Goal: Task Accomplishment & Management: Complete application form

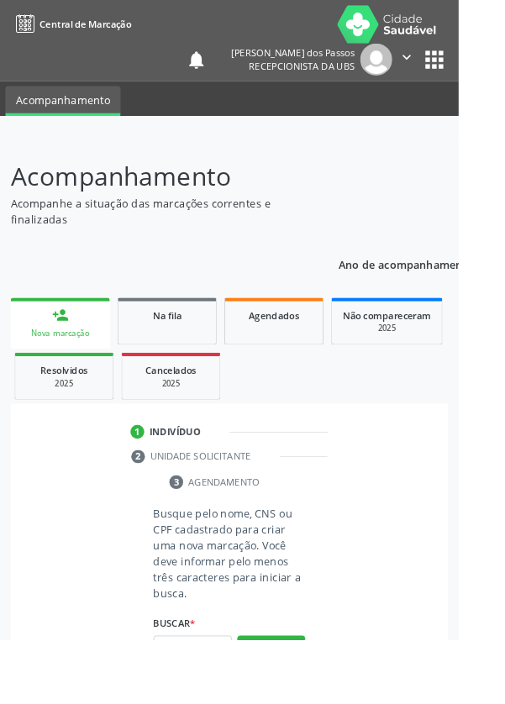
click at [203, 703] on input "text" at bounding box center [212, 714] width 87 height 29
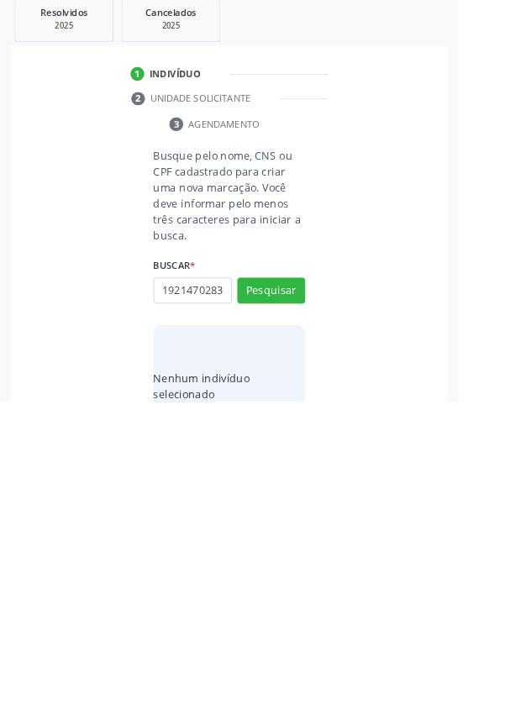
scroll to position [0, 3]
type input "19214702837"
click at [297, 583] on button "Pesquisar" at bounding box center [298, 582] width 75 height 29
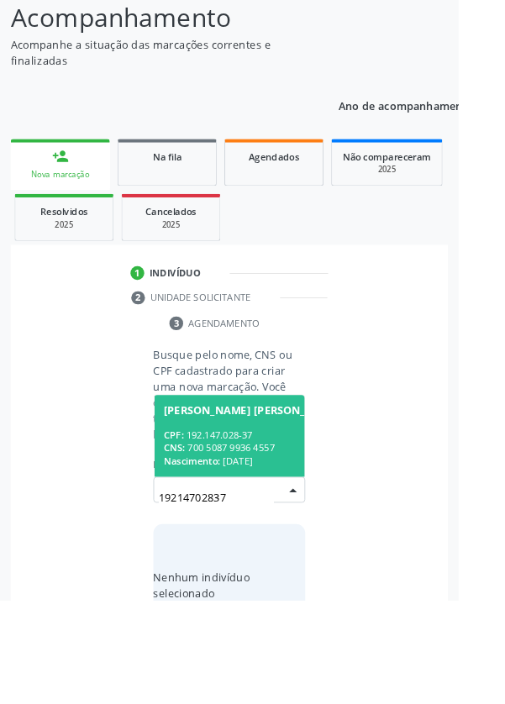
scroll to position [132, 0]
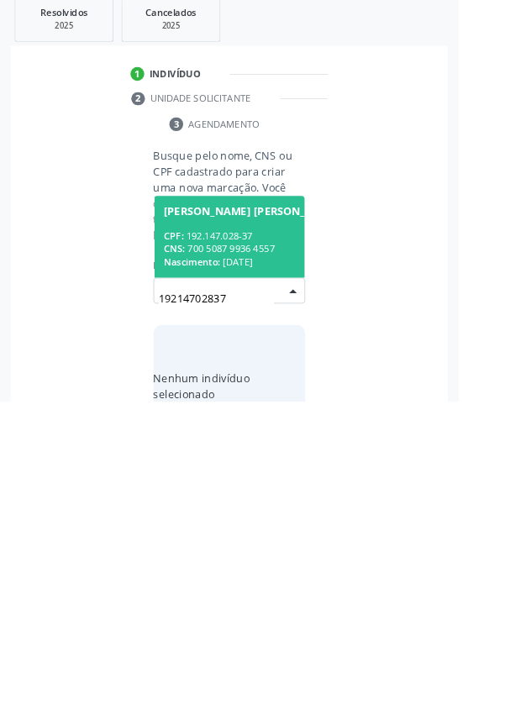
click at [238, 529] on div "CNS: 700 5087 9936 4557" at bounding box center [327, 536] width 294 height 14
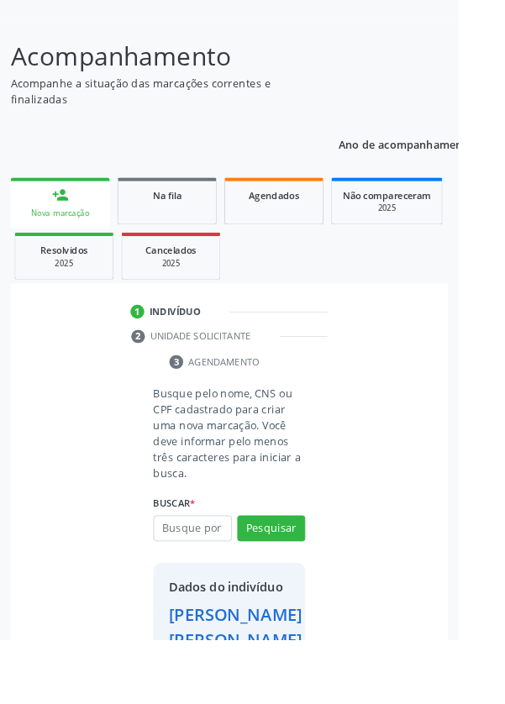
scroll to position [124, 0]
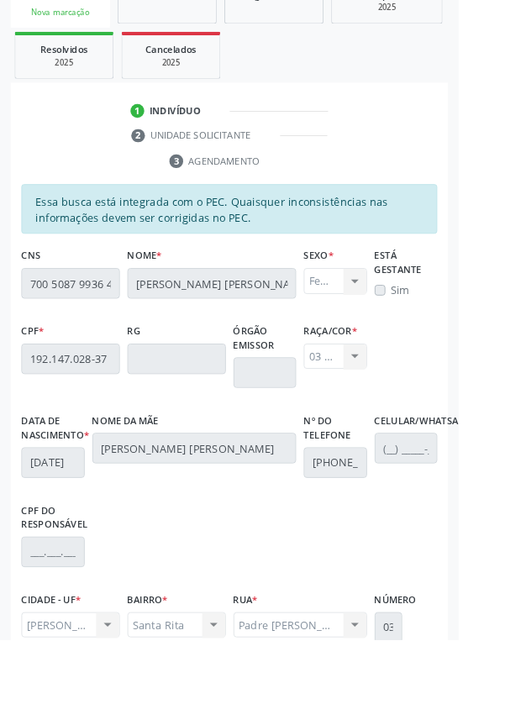
scroll to position [399, 0]
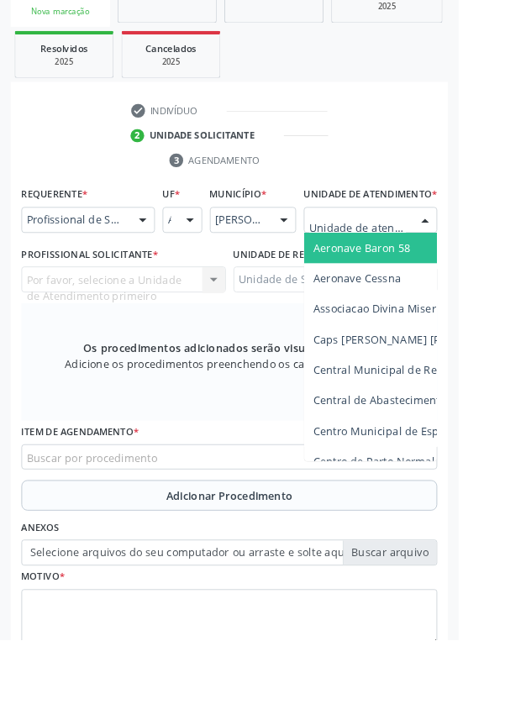
scroll to position [406, 0]
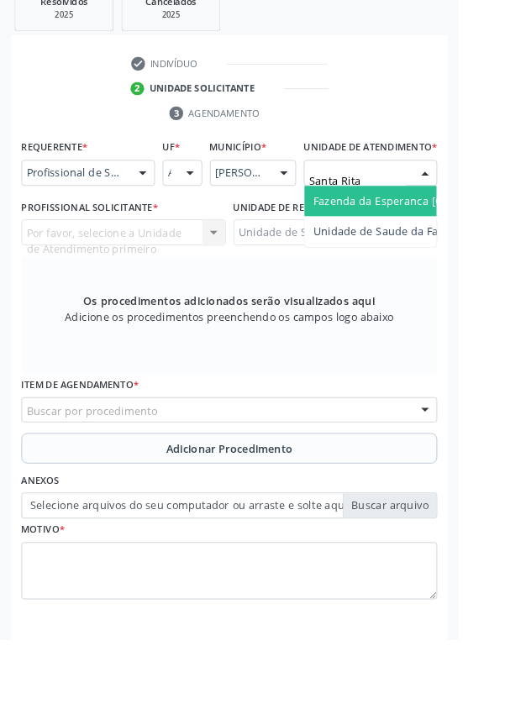
type input "Santa Rita"
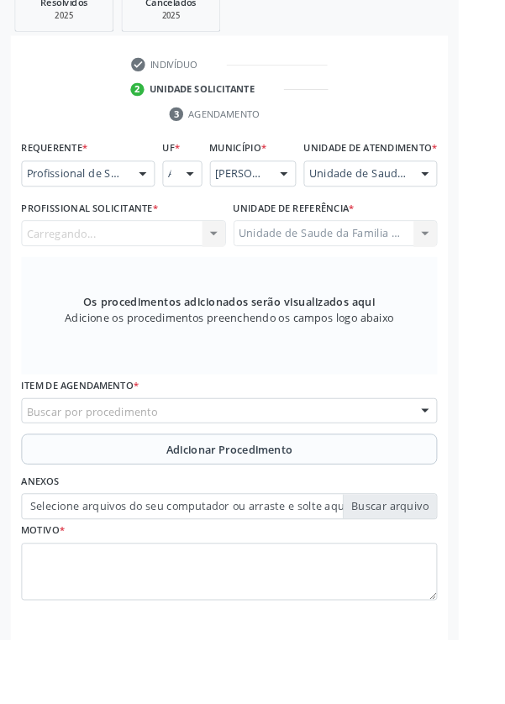
click at [113, 271] on div "Carregando... Nenhum resultado encontrado para: " " Não há nenhuma opção para s…" at bounding box center [136, 257] width 225 height 29
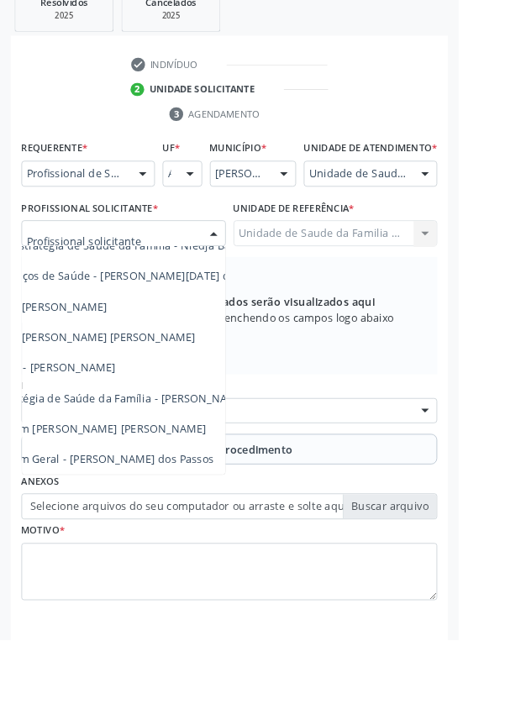
scroll to position [152, 105]
click at [214, 446] on span "Médico da Estratégia de Saúde da Família - [PERSON_NAME] [PERSON_NAME]" at bounding box center [148, 438] width 438 height 16
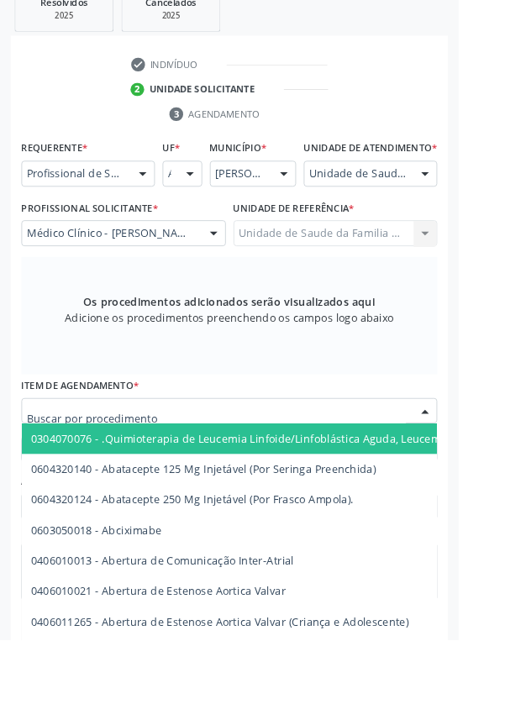
scroll to position [405, 0]
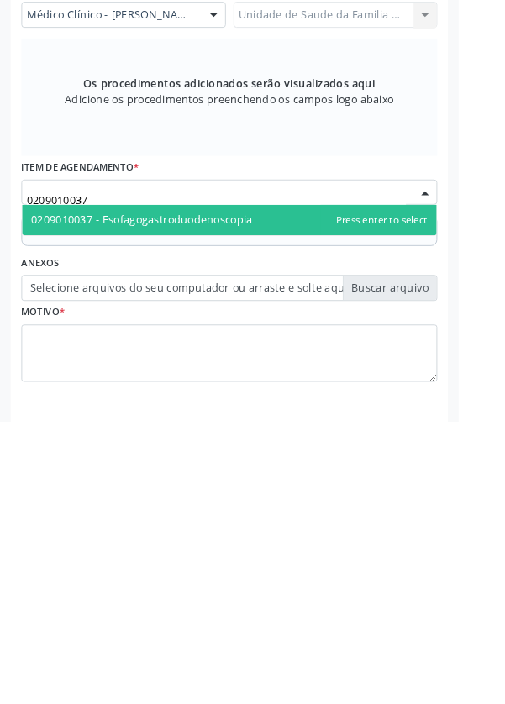
click at [284, 521] on div "Requerente * Profissional de Saúde Profissional de Saúde Paciente Nenhum result…" at bounding box center [253, 417] width 458 height 533
click at [276, 491] on span "0209010037 - Esofagogastroduodenoscopia" at bounding box center [156, 483] width 244 height 16
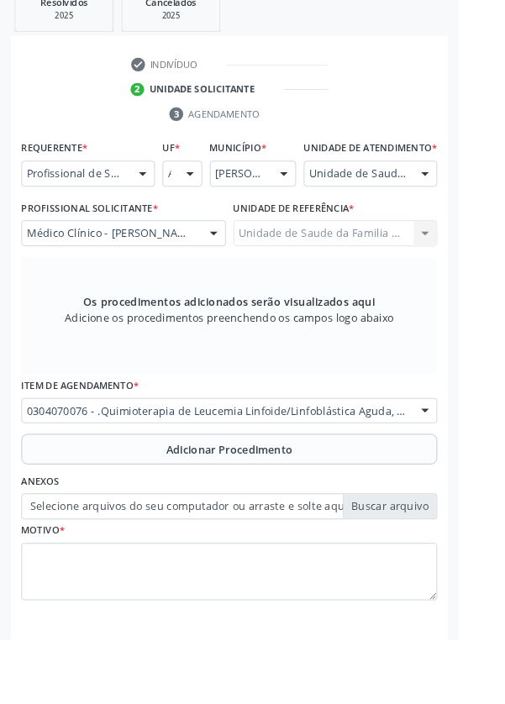
click at [101, 505] on button "Adicionar Procedimento" at bounding box center [253, 495] width 458 height 34
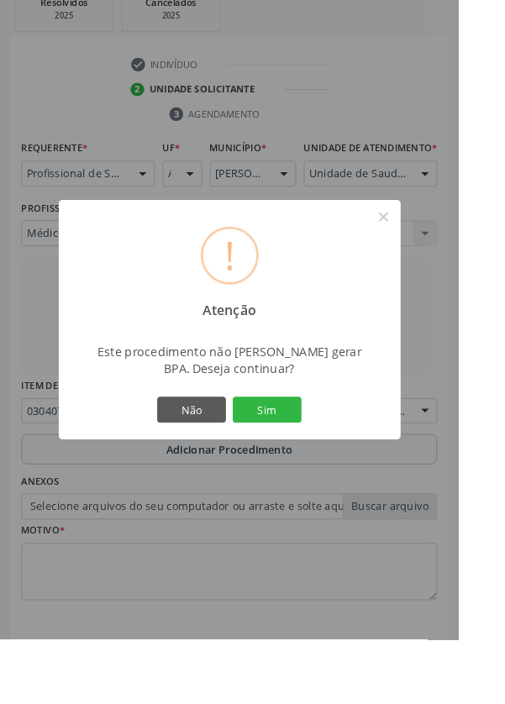
click at [317, 465] on button "Sim" at bounding box center [294, 451] width 76 height 29
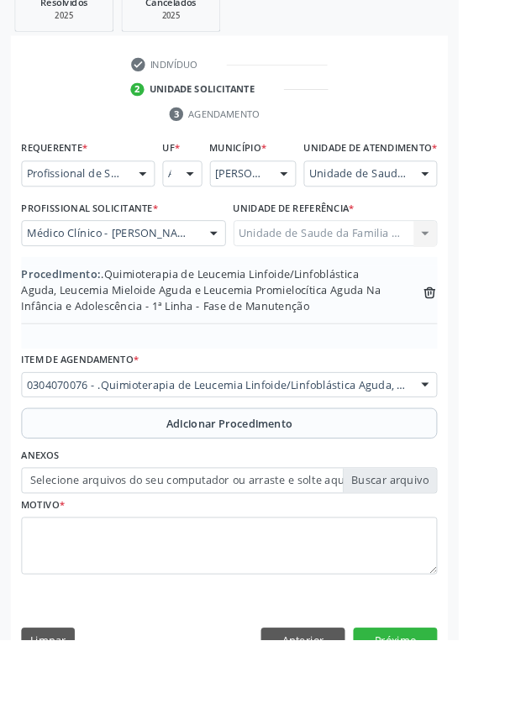
scroll to position [386, 0]
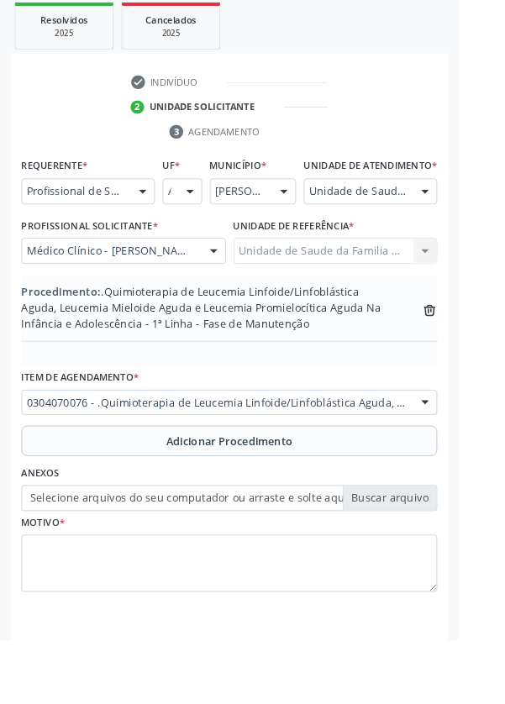
click at [471, 345] on icon at bounding box center [473, 342] width 13 height 8
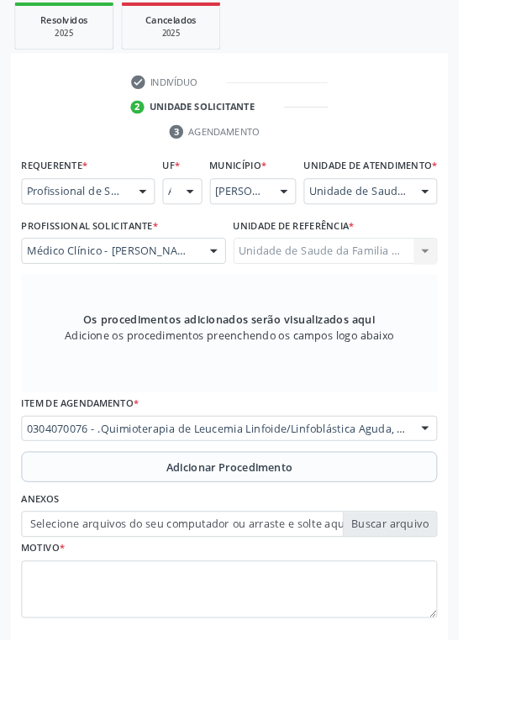
click at [448, 476] on div "0304070076 - .Quimioterapia de Leucemia Linfoide/Linfoblástica Aguda, Leucemia …" at bounding box center [253, 472] width 458 height 29
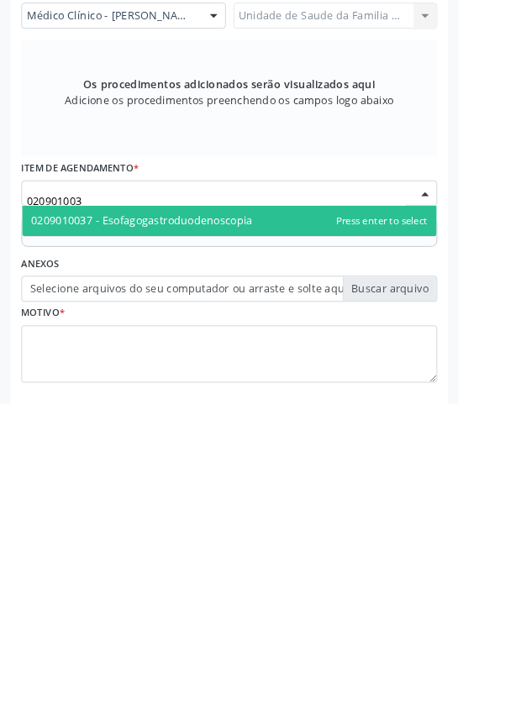
type input "0209010037"
click at [301, 519] on span "0209010037 - Esofagogastroduodenoscopia" at bounding box center [252, 503] width 456 height 34
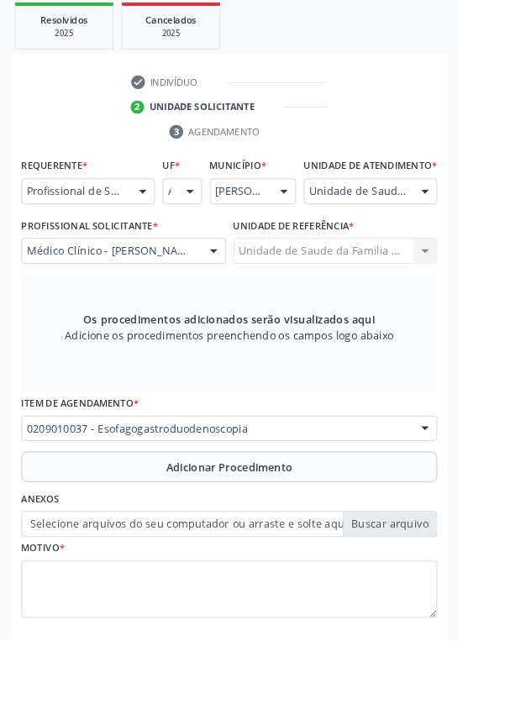
click at [123, 531] on button "Adicionar Procedimento" at bounding box center [253, 514] width 458 height 34
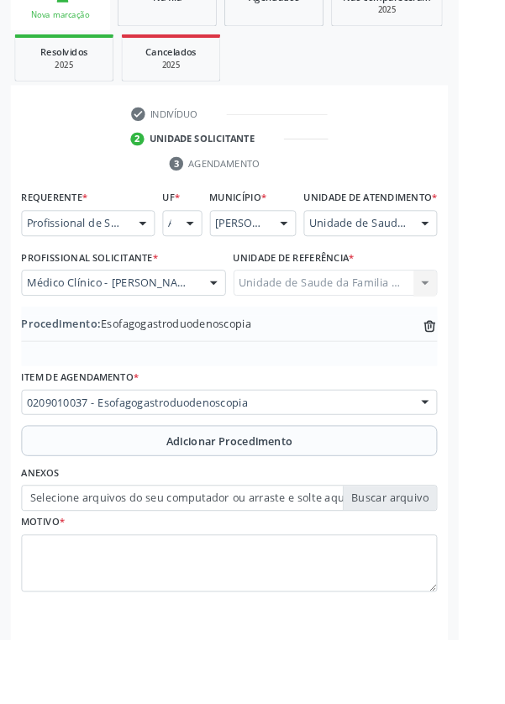
click at [123, 563] on label "Selecione arquivos do seu computador ou arraste e solte aqui" at bounding box center [253, 548] width 458 height 29
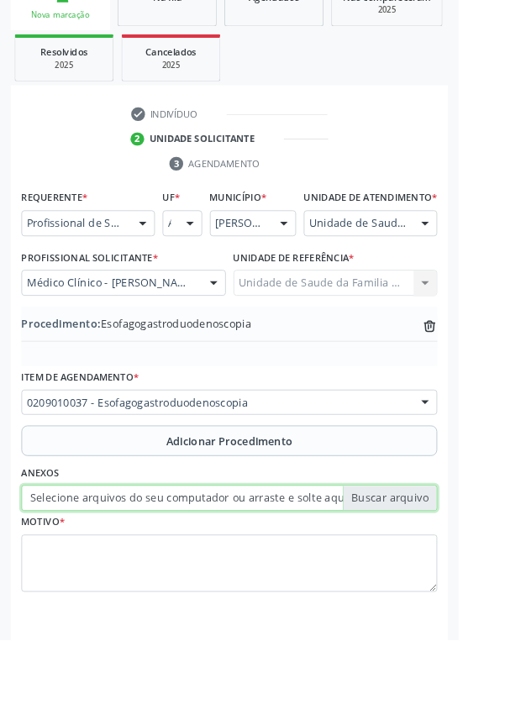
click at [123, 563] on input "Selecione arquivos do seu computador ou arraste e solte aqui" at bounding box center [253, 548] width 458 height 29
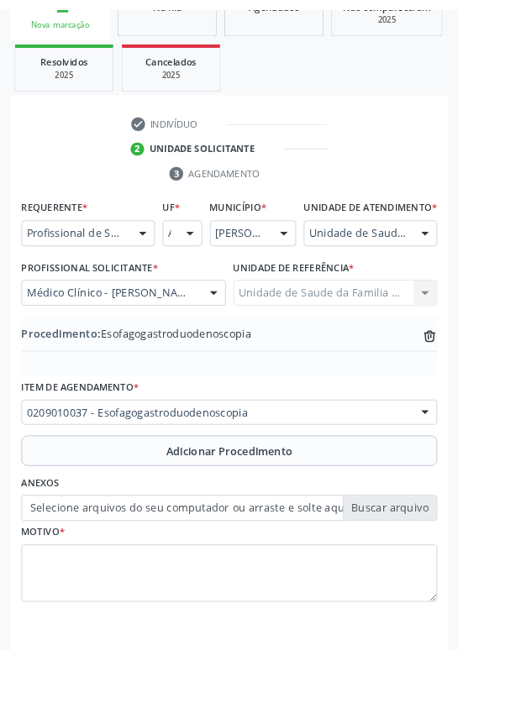
scroll to position [328, 0]
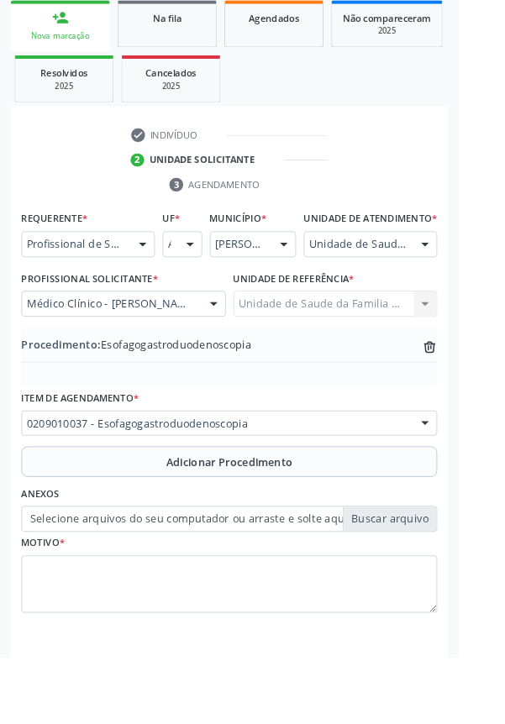
type input "C:\fakepath\17595103934769197451055915434364.jpg"
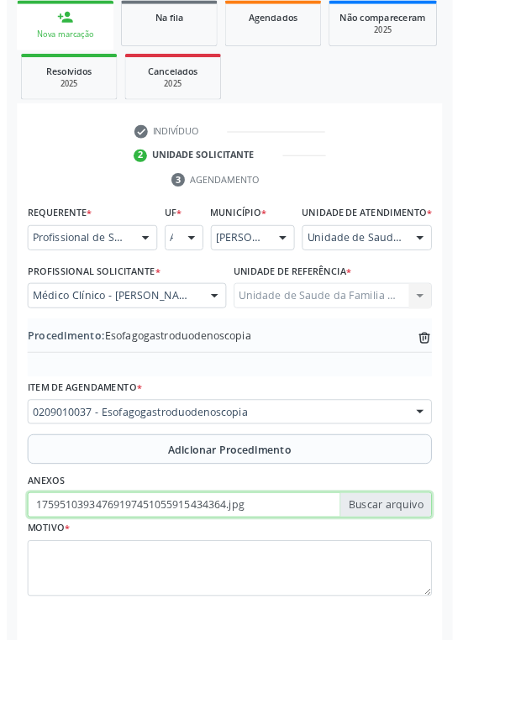
scroll to position [350, 0]
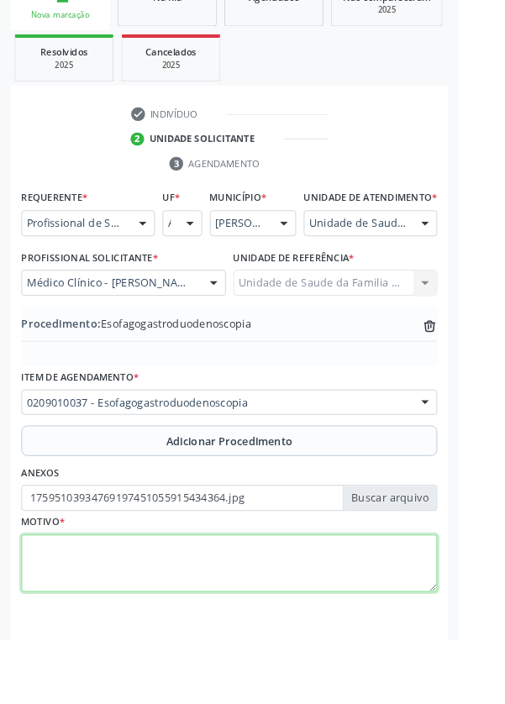
click at [112, 623] on textarea at bounding box center [253, 621] width 458 height 64
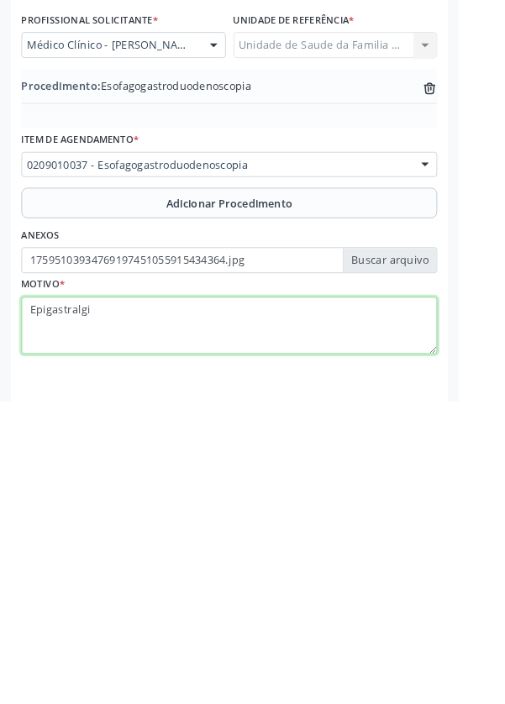
type textarea "Epigastralgia"
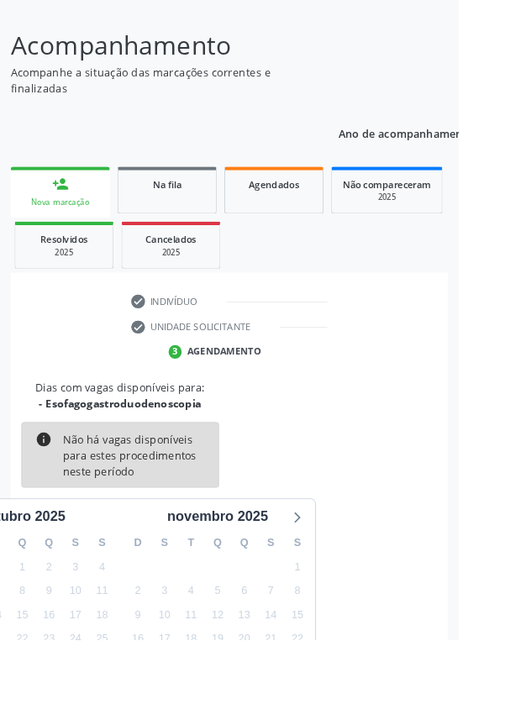
scroll to position [139, 0]
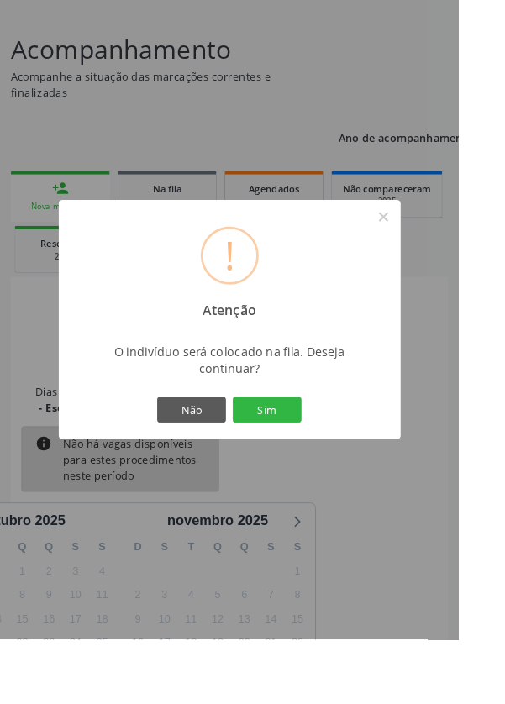
click at [316, 465] on button "Sim" at bounding box center [294, 451] width 76 height 29
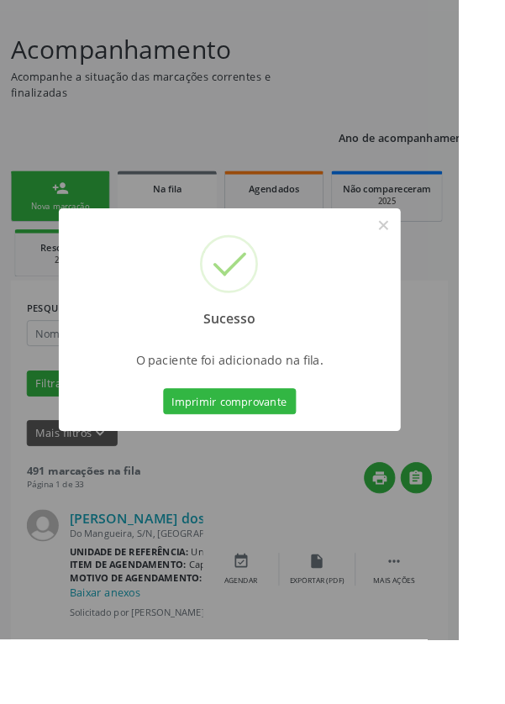
scroll to position [0, 0]
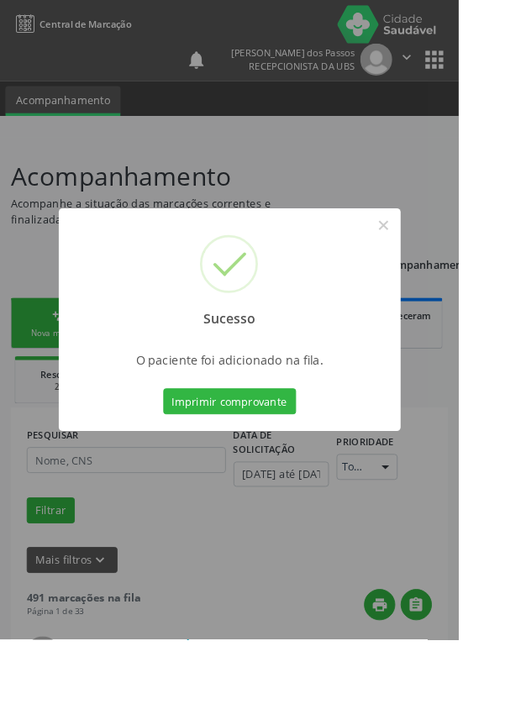
click at [245, 456] on button "Imprimir comprovante" at bounding box center [253, 442] width 146 height 29
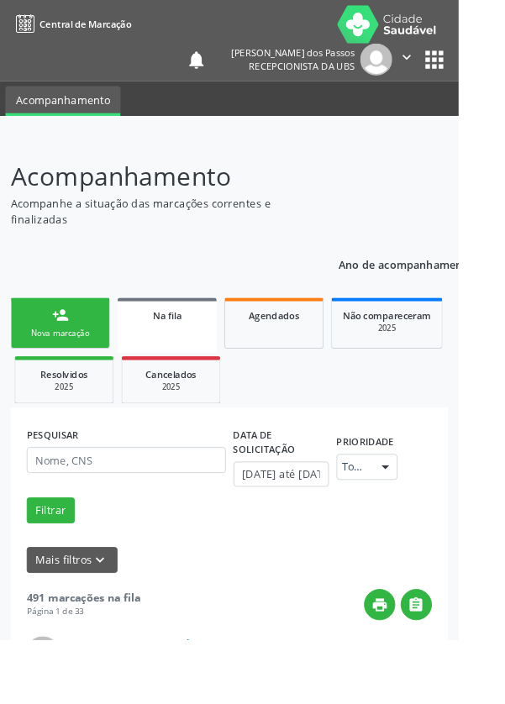
click at [48, 375] on link "person_add Nova marcação" at bounding box center [66, 356] width 109 height 56
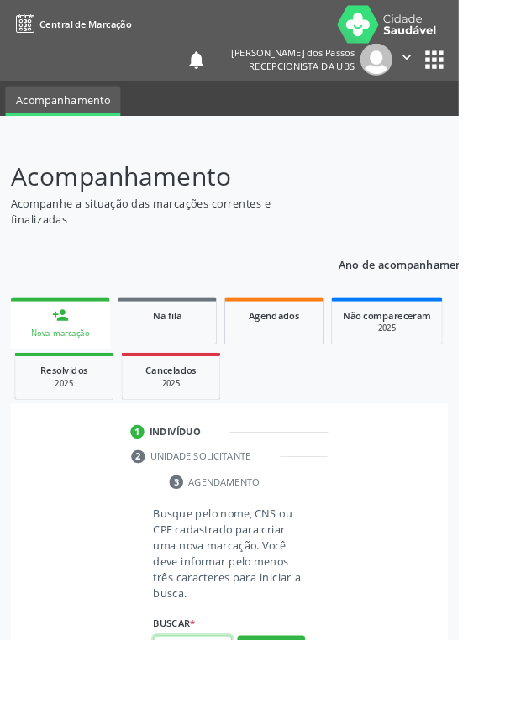
click at [207, 703] on input "text" at bounding box center [212, 714] width 87 height 29
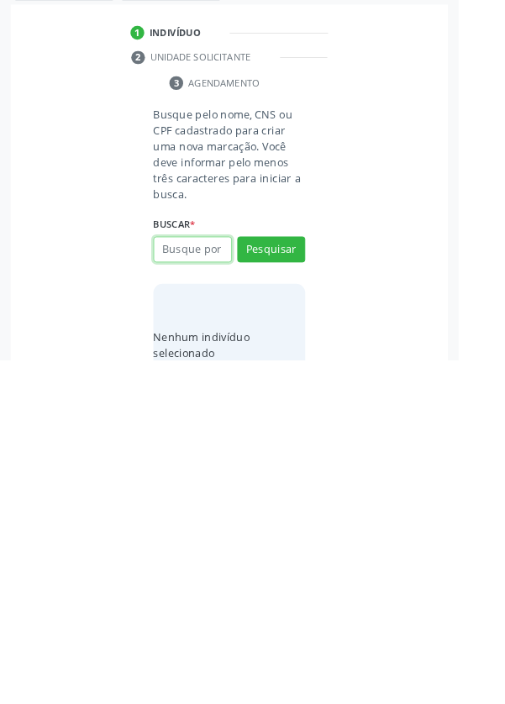
scroll to position [132, 0]
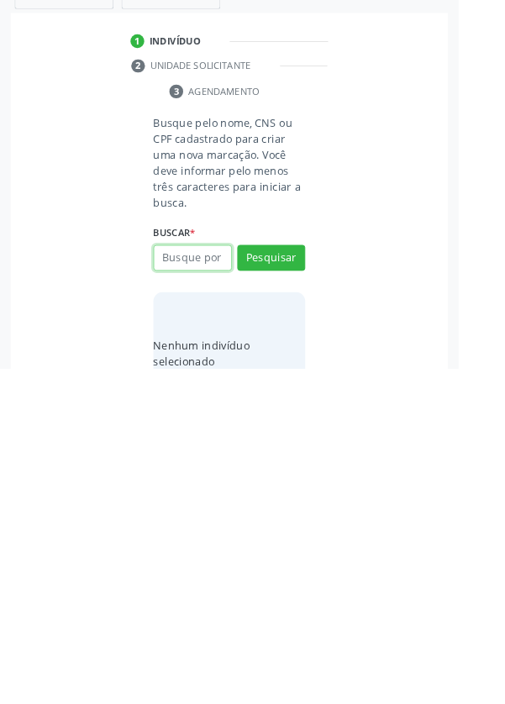
click at [192, 585] on input "text" at bounding box center [212, 582] width 87 height 29
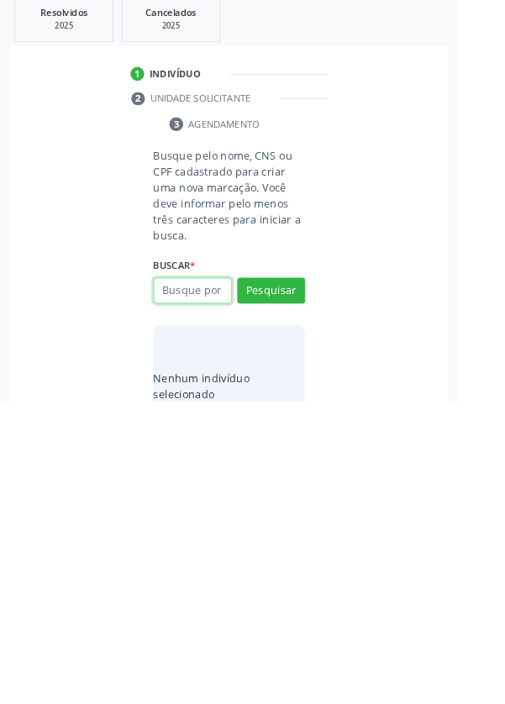
click at [207, 585] on input "text" at bounding box center [212, 582] width 87 height 29
click at [192, 580] on input "text" at bounding box center [212, 582] width 87 height 29
click at [187, 572] on input "text" at bounding box center [212, 582] width 87 height 29
type input "700105499763120"
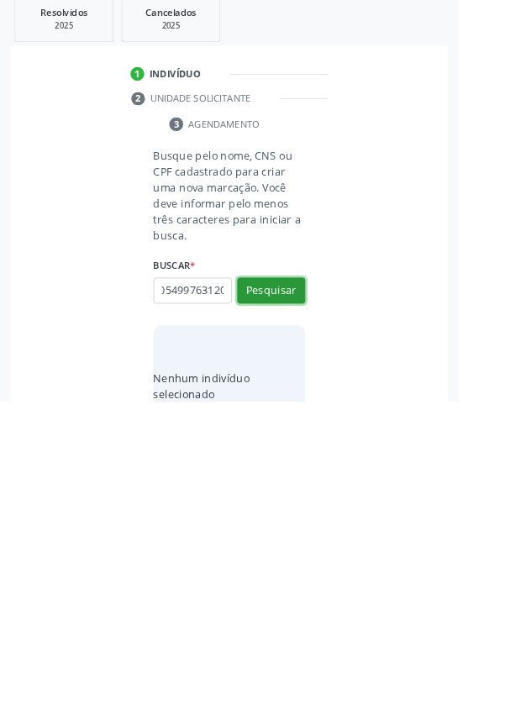
click at [291, 587] on button "Pesquisar" at bounding box center [298, 582] width 75 height 29
type input "700105499763120"
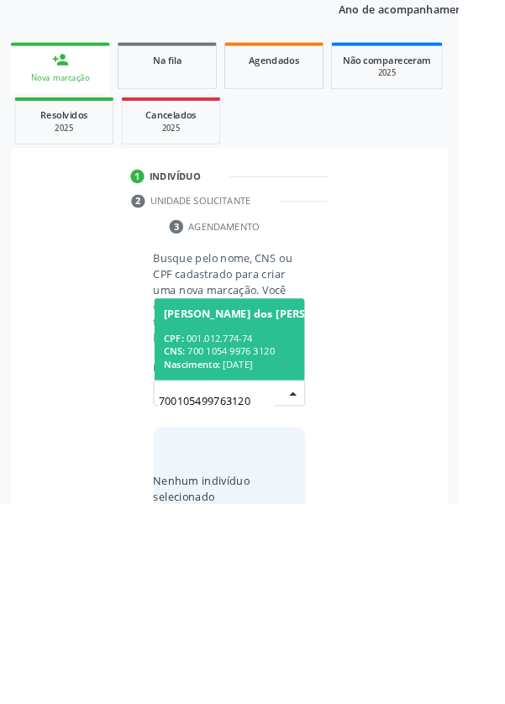
scroll to position [132, 0]
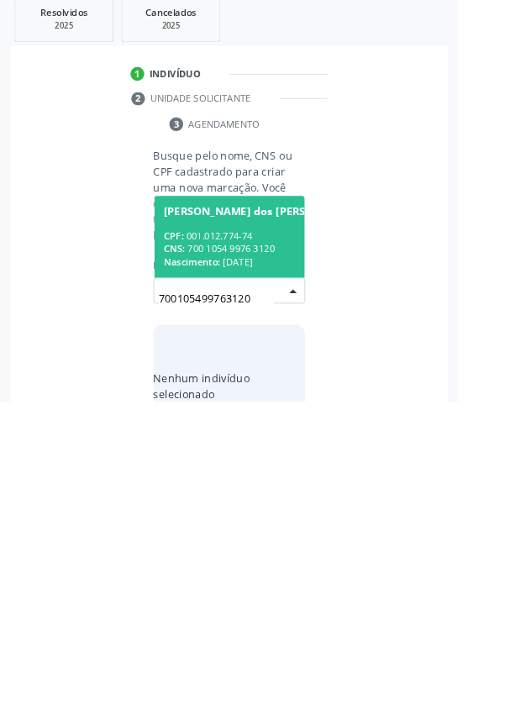
click at [248, 522] on div "CPF: 001.012.774-74" at bounding box center [289, 522] width 219 height 14
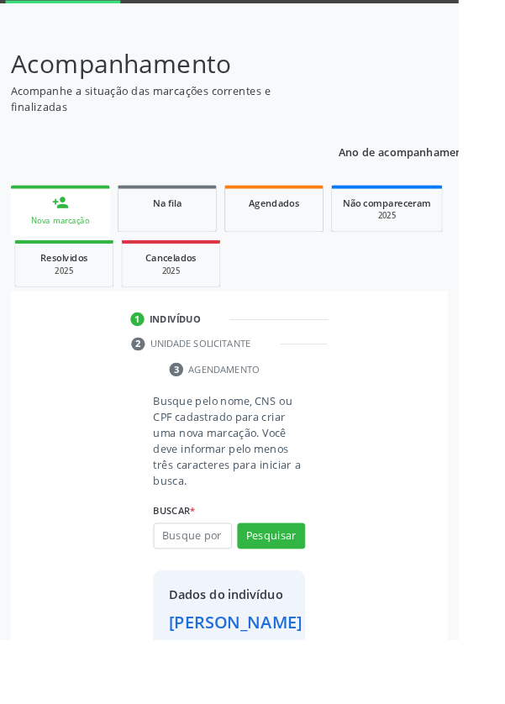
scroll to position [97, 0]
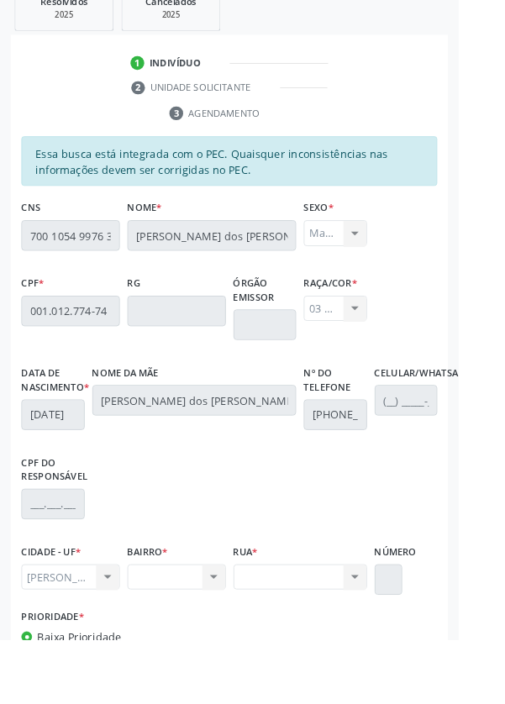
scroll to position [415, 0]
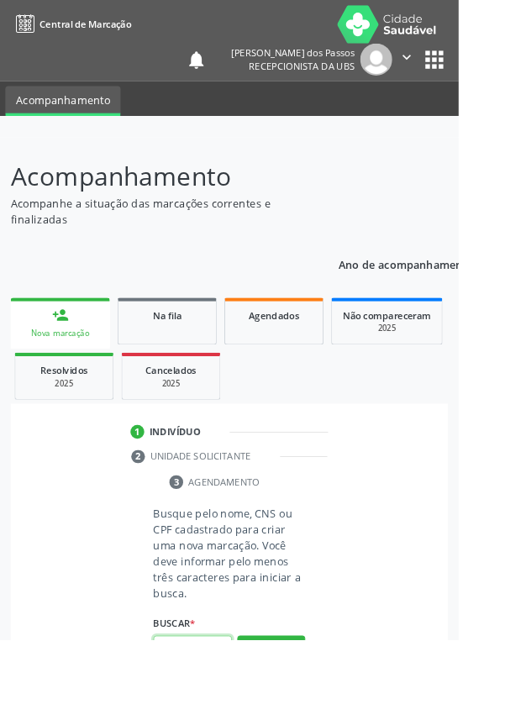
click at [230, 703] on input "text" at bounding box center [212, 714] width 87 height 29
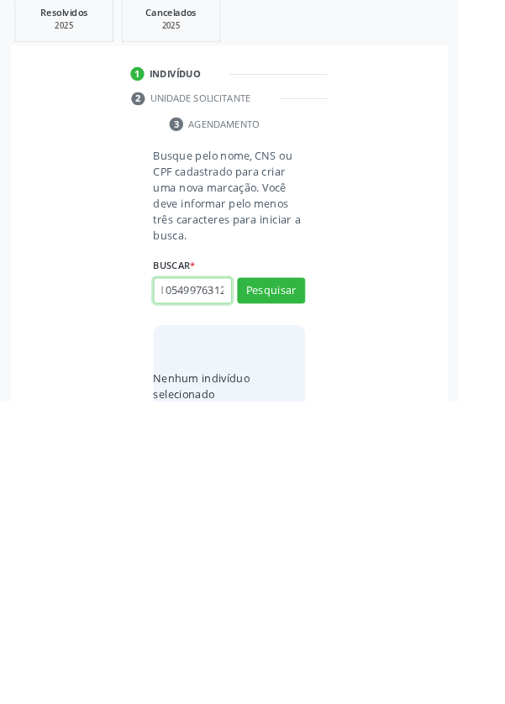
scroll to position [0, 30]
type input "700105499763120"
click at [300, 580] on button "Pesquisar" at bounding box center [298, 582] width 75 height 29
type input "700105499763120"
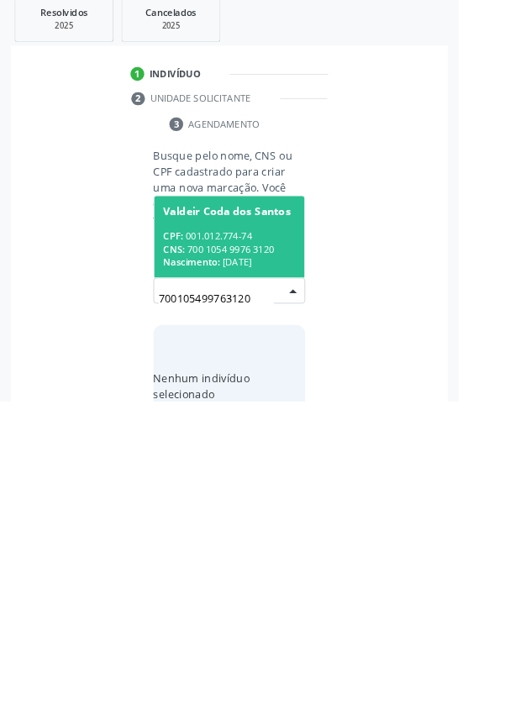
click at [225, 522] on div "CPF: 001.012.774-74" at bounding box center [252, 522] width 145 height 14
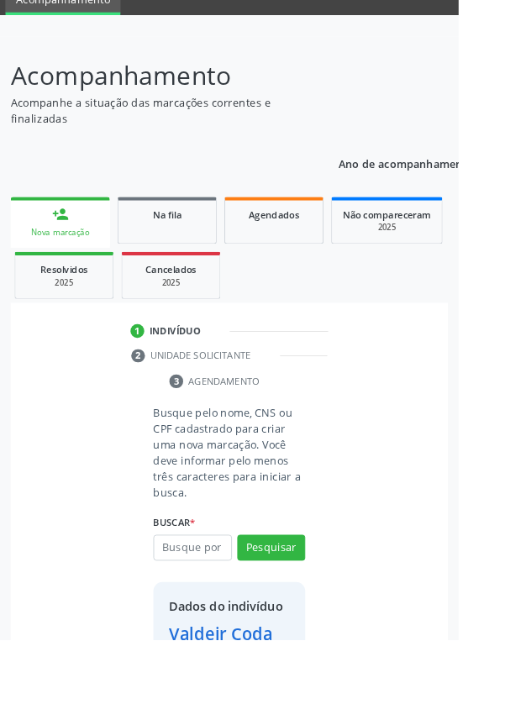
scroll to position [97, 0]
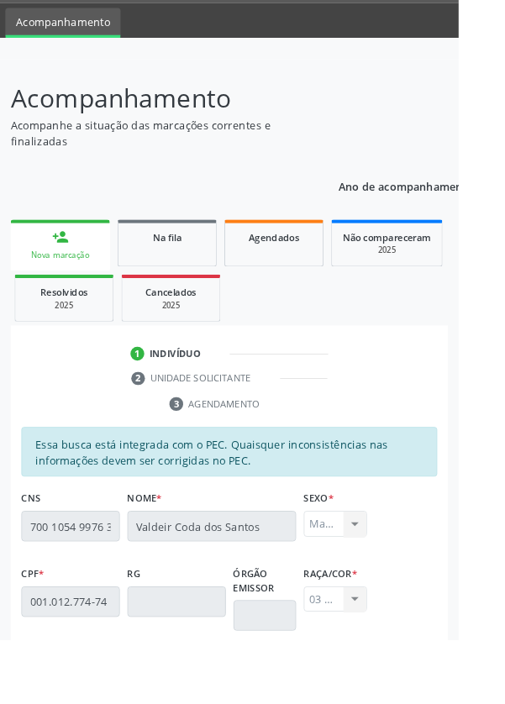
scroll to position [0, 0]
